Goal: Task Accomplishment & Management: Manage account settings

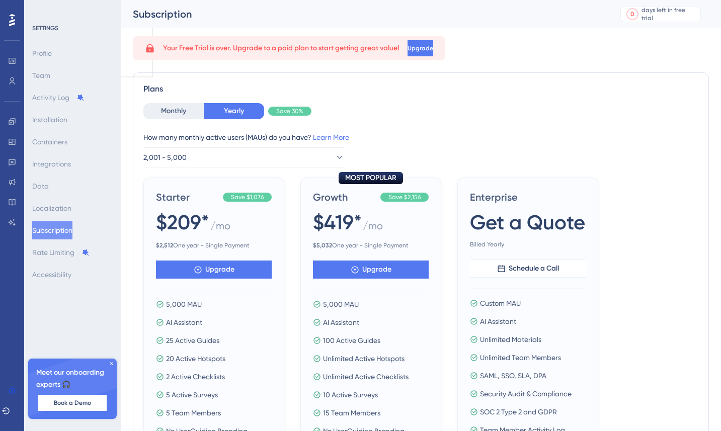
click at [93, 146] on div "Profile Team Activity Log Installation Containers Integrations Data Localizatio…" at bounding box center [73, 164] width 82 height 240
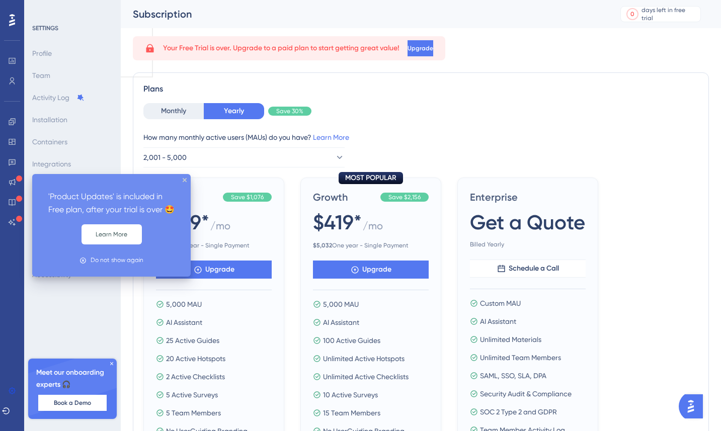
click at [20, 179] on icon at bounding box center [19, 179] width 6 height 6
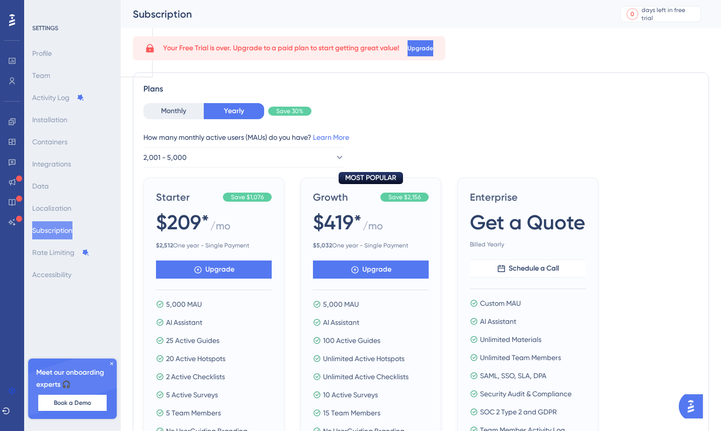
click at [55, 152] on div "Profile Team Activity Log Installation Containers Integrations Data Localizatio…" at bounding box center [73, 164] width 82 height 240
click at [112, 365] on icon at bounding box center [112, 364] width 6 height 6
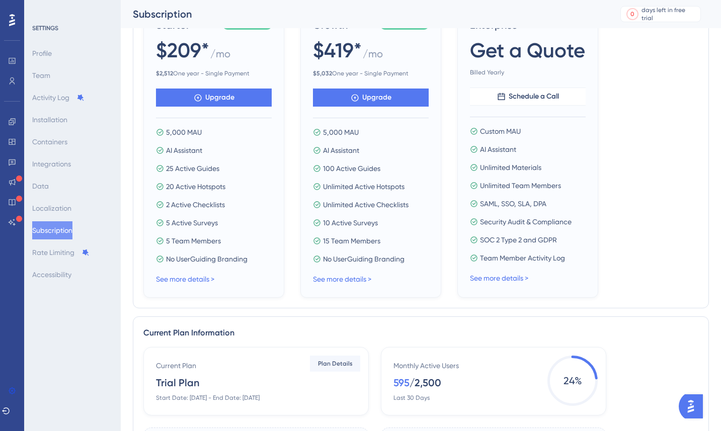
scroll to position [113, 0]
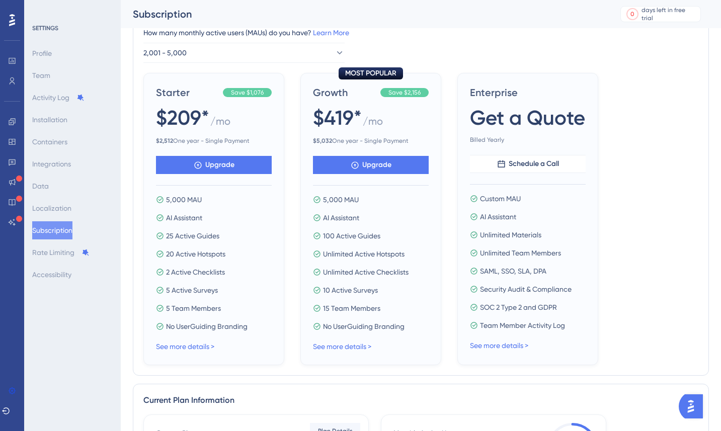
click at [16, 173] on div at bounding box center [12, 172] width 8 height 117
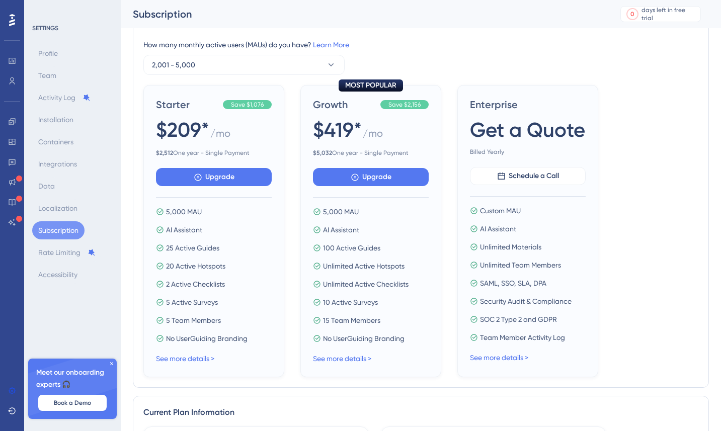
scroll to position [113, 0]
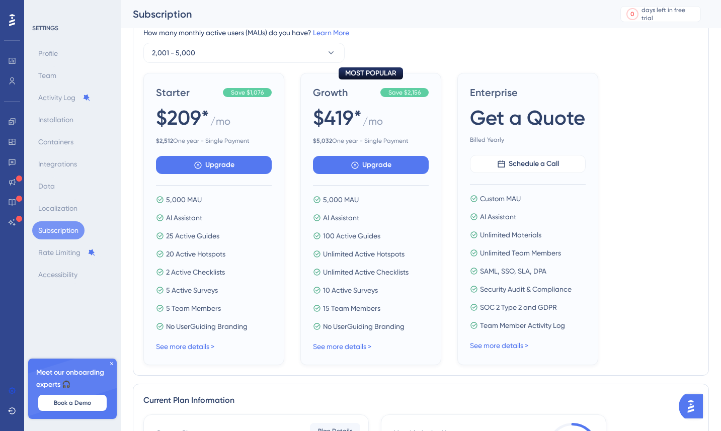
click at [12, 153] on div at bounding box center [12, 172] width 20 height 117
click at [112, 369] on div "Meet our onboarding experts 🎧 Book a Demo" at bounding box center [72, 389] width 89 height 60
click at [112, 367] on div "Meet our onboarding experts 🎧 Book a Demo" at bounding box center [72, 389] width 89 height 60
click at [112, 366] on icon at bounding box center [112, 364] width 6 height 6
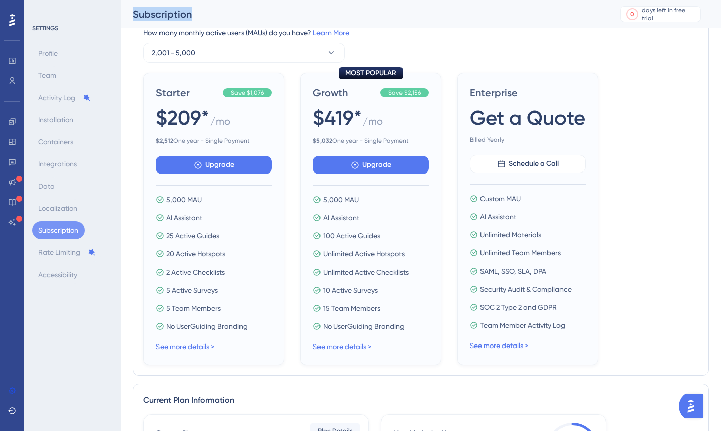
click at [112, 365] on div "SETTINGS Profile Team Activity Log Installation Containers Integrations Data Lo…" at bounding box center [72, 215] width 97 height 431
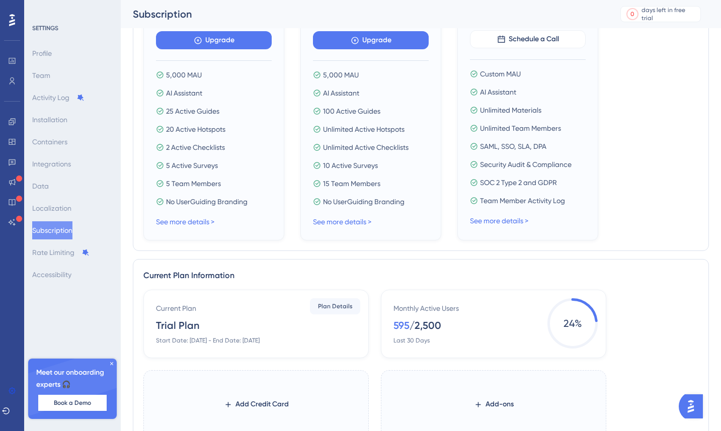
scroll to position [380, 0]
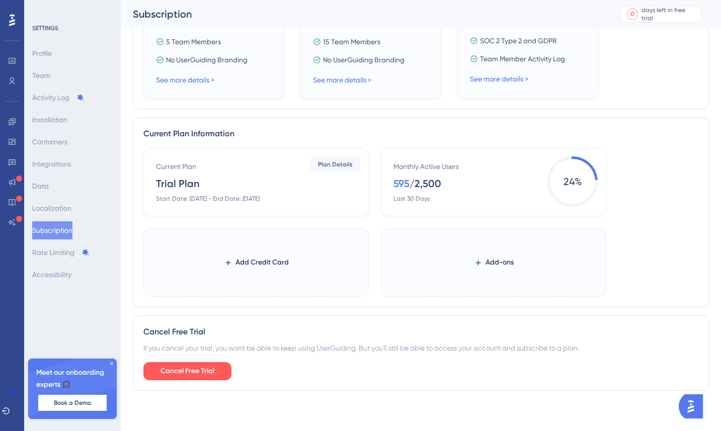
click at [79, 179] on div "Profile Team Activity Log Installation Containers Integrations Data Localizatio…" at bounding box center [73, 164] width 82 height 240
click at [111, 367] on div "Meet our onboarding experts 🎧 Book a Demo" at bounding box center [72, 389] width 89 height 60
click at [110, 366] on icon at bounding box center [112, 364] width 6 height 6
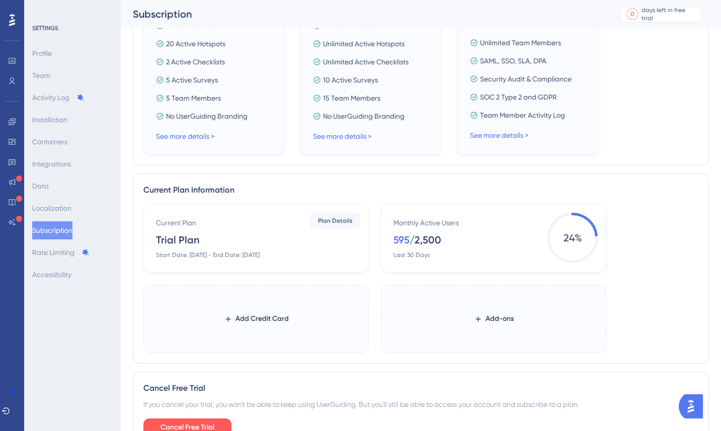
scroll to position [0, 0]
